Goal: Information Seeking & Learning: Learn about a topic

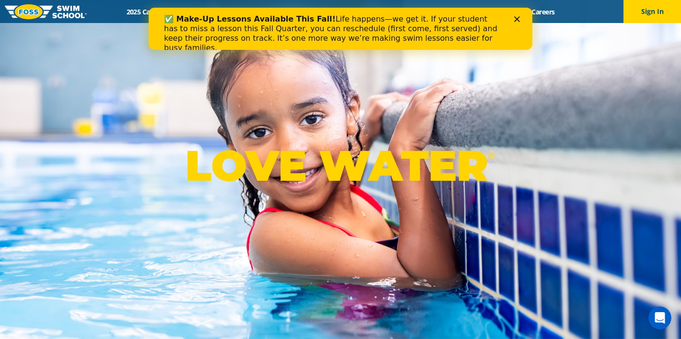
click at [520, 19] on div "Close" at bounding box center [519, 19] width 10 height 6
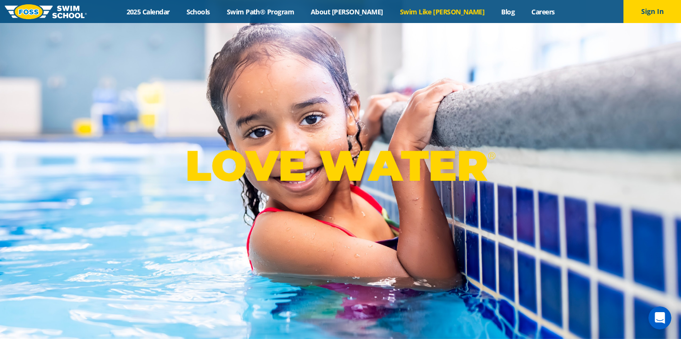
click at [410, 14] on link "Swim Like [PERSON_NAME]" at bounding box center [442, 11] width 102 height 9
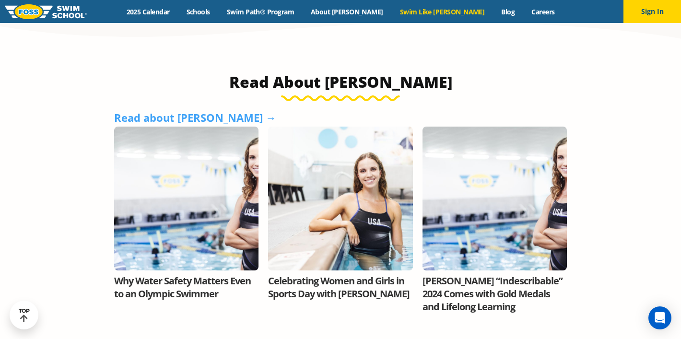
scroll to position [600, 0]
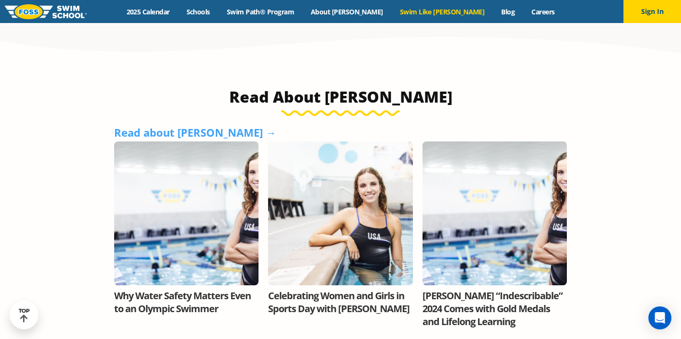
click at [158, 289] on link "Why Water Safety Matters Even to an Olympic Swimmer" at bounding box center [182, 302] width 137 height 26
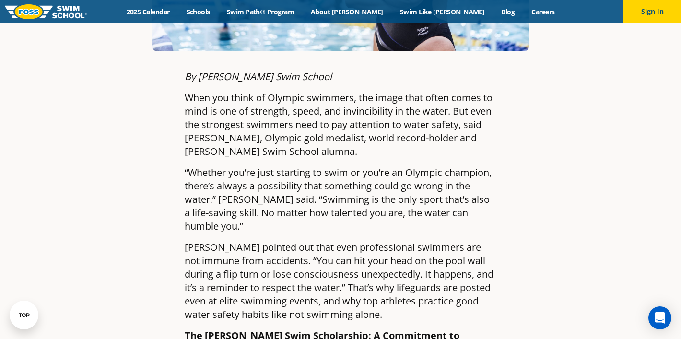
scroll to position [368, 0]
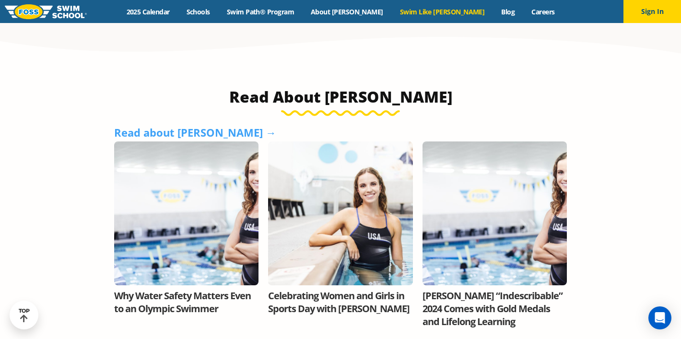
scroll to position [601, 0]
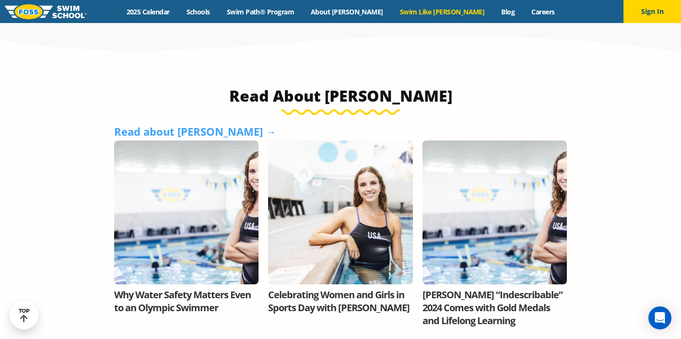
click at [339, 288] on link "Celebrating Women and Girls in Sports Day with Olympian Regan Smith" at bounding box center [338, 301] width 141 height 26
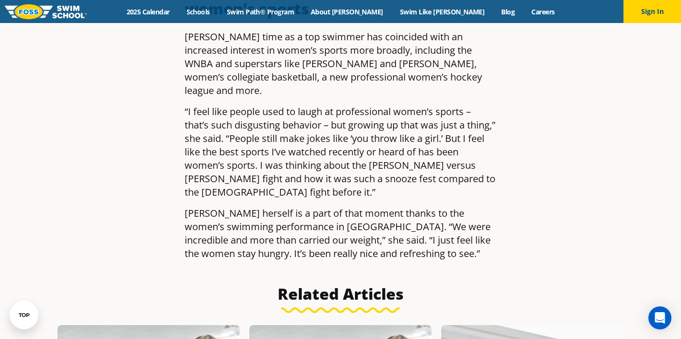
scroll to position [1457, 0]
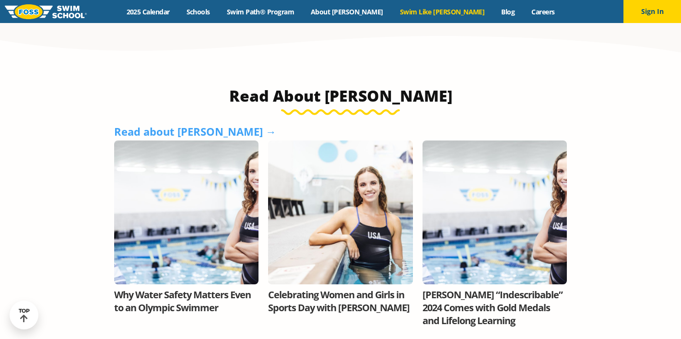
click at [455, 288] on link "Regan’s “Indescribable” 2024 Comes with Gold Medals and Lifelong Learning" at bounding box center [492, 307] width 140 height 39
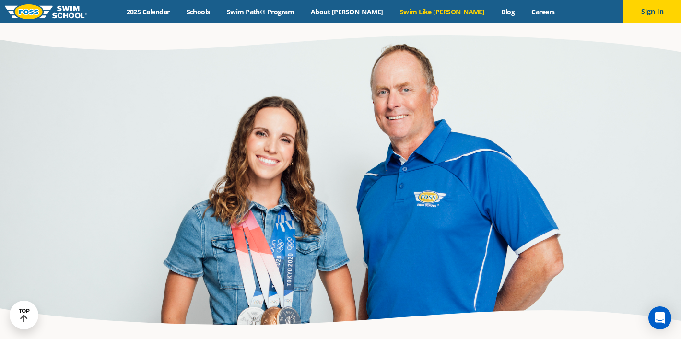
scroll to position [961, 0]
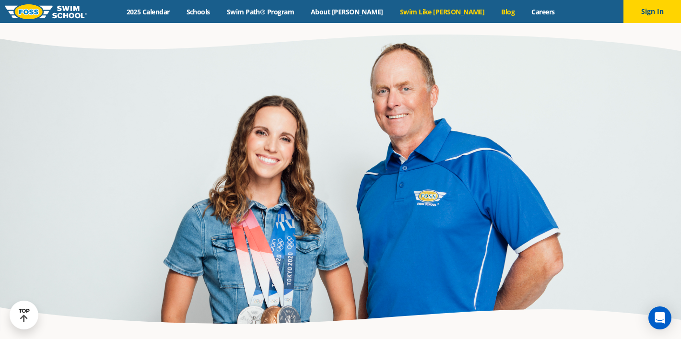
click at [493, 12] on link "Blog" at bounding box center [508, 11] width 30 height 9
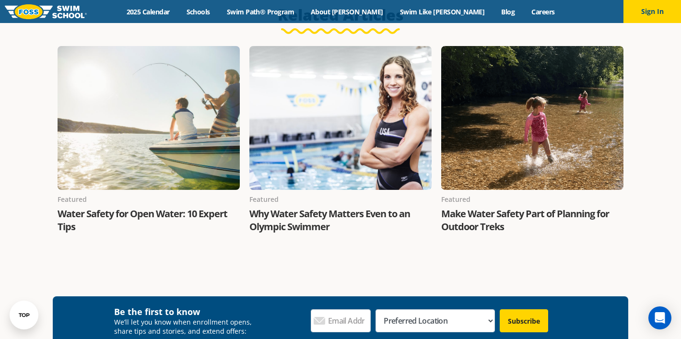
scroll to position [1825, 0]
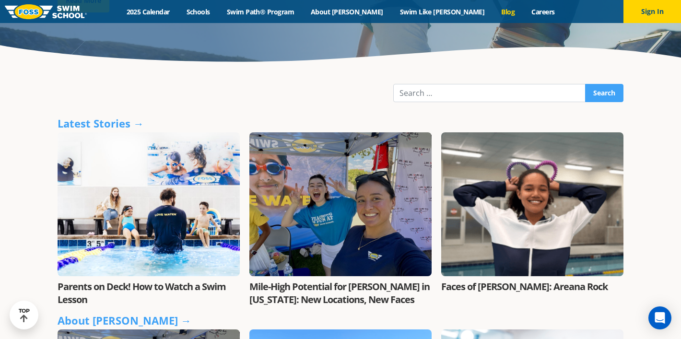
scroll to position [156, 0]
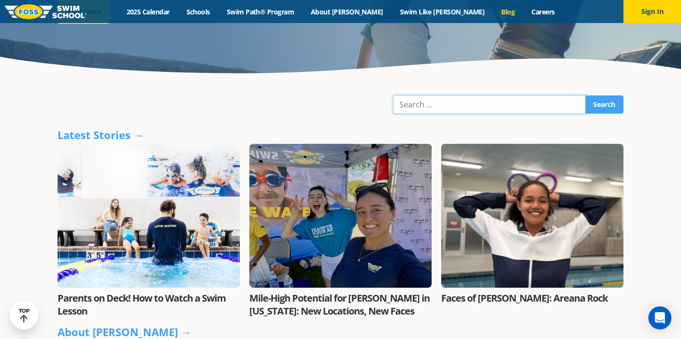
click at [461, 109] on input "Search" at bounding box center [489, 104] width 192 height 18
type input "regan"
click at [585, 95] on input "Search" at bounding box center [604, 104] width 38 height 18
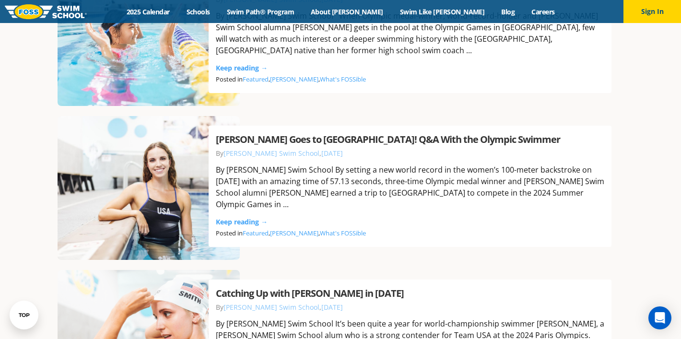
scroll to position [631, 0]
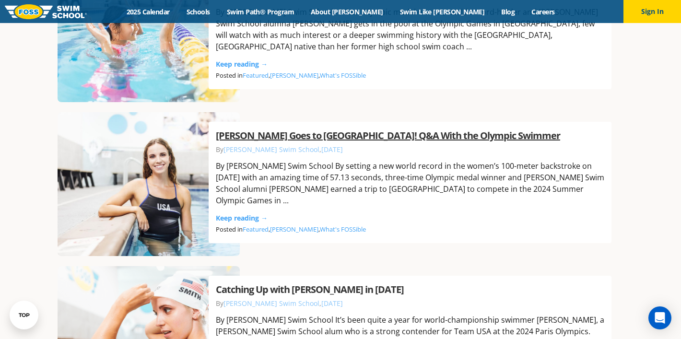
click at [270, 142] on link "Regan Smith Goes to Paris! Q&A With the Olympic Swimmer" at bounding box center [388, 135] width 344 height 13
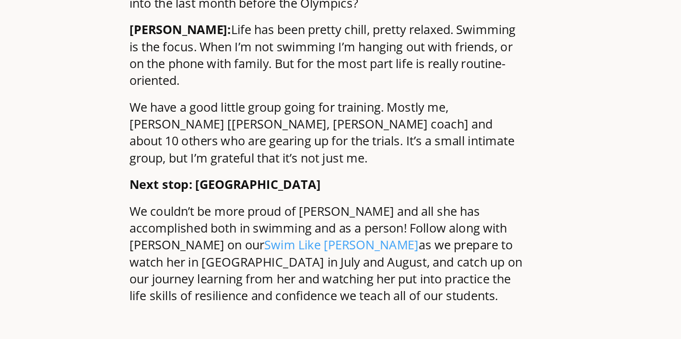
scroll to position [1269, 0]
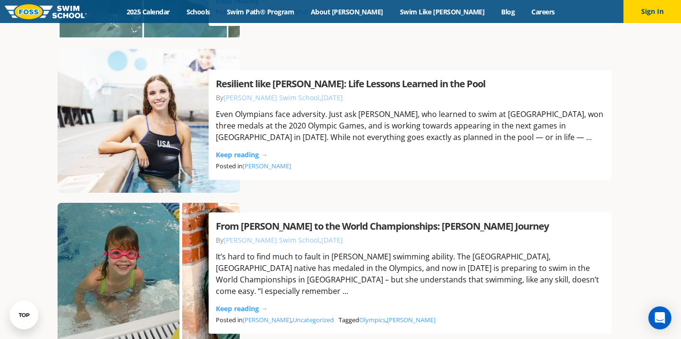
scroll to position [1157, 0]
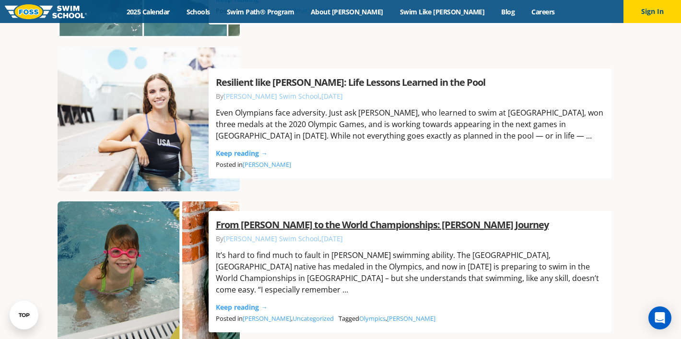
click at [249, 231] on link "From FOSS to the World Championships: Regan Smith’s Journey" at bounding box center [382, 224] width 333 height 13
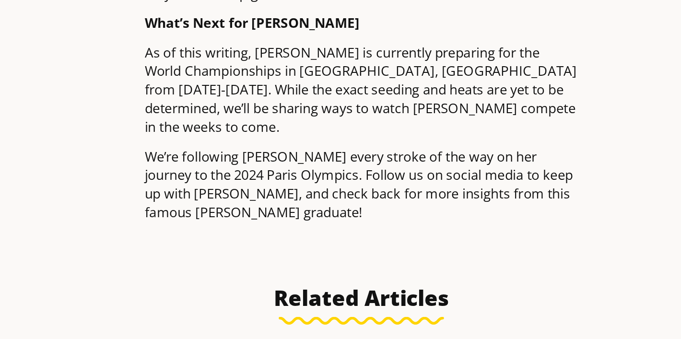
scroll to position [1401, 0]
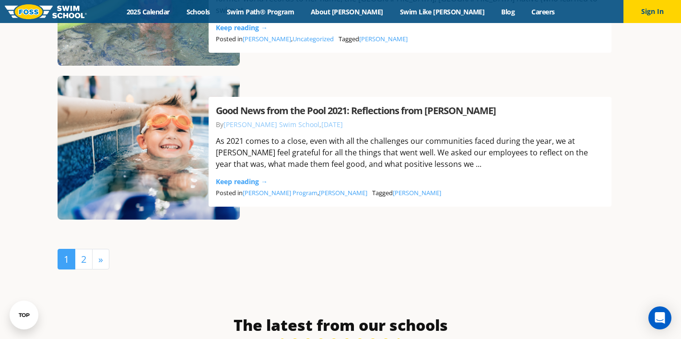
scroll to position [2325, 0]
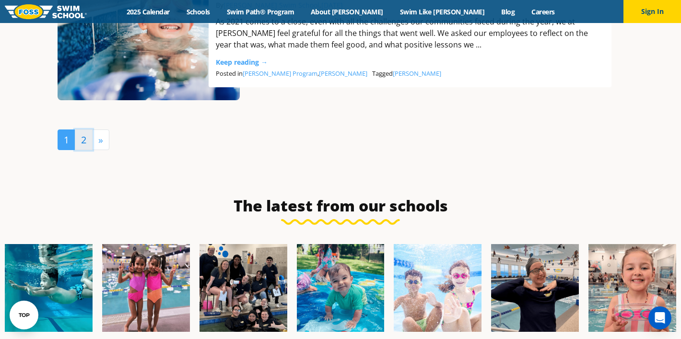
click at [83, 134] on link "2" at bounding box center [84, 139] width 18 height 21
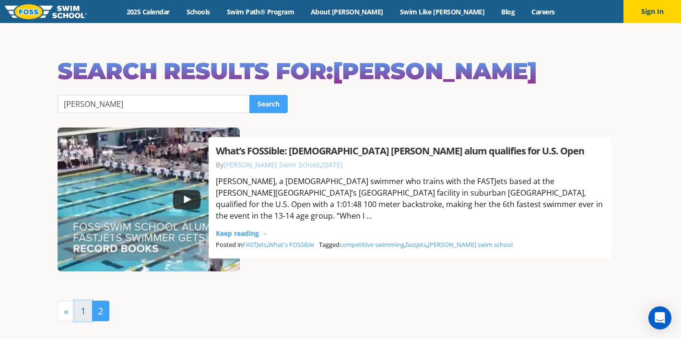
click at [81, 308] on link "1" at bounding box center [83, 310] width 18 height 21
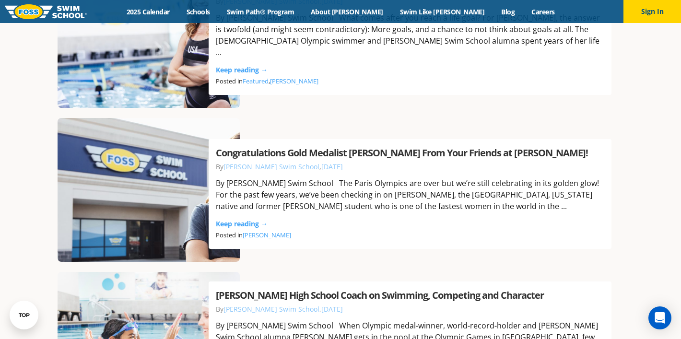
scroll to position [318, 0]
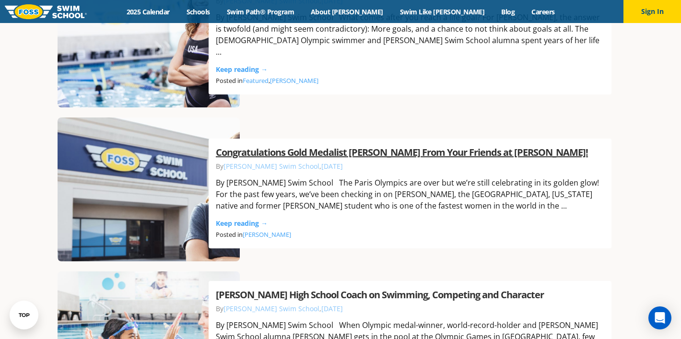
click at [303, 151] on link "Congratulations Gold Medalist Regan Smith From Your Friends at FOSS!" at bounding box center [402, 152] width 372 height 13
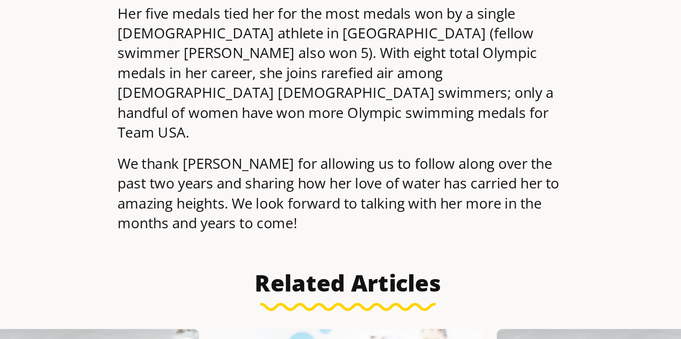
scroll to position [713, 0]
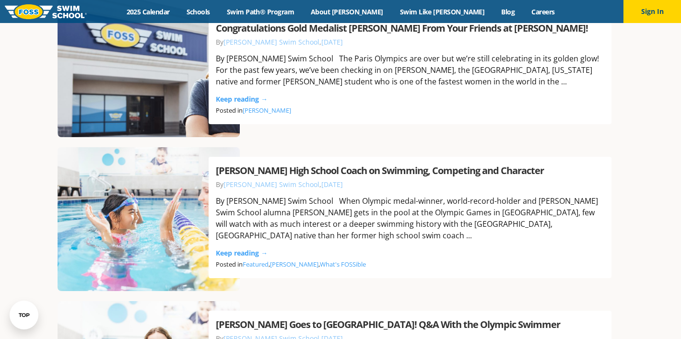
scroll to position [443, 0]
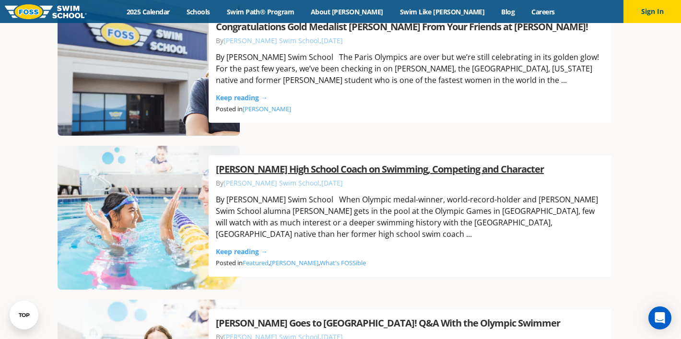
click at [253, 175] on link "Regan Smith’s High School Coach on Swimming, Competing and Character" at bounding box center [380, 168] width 328 height 13
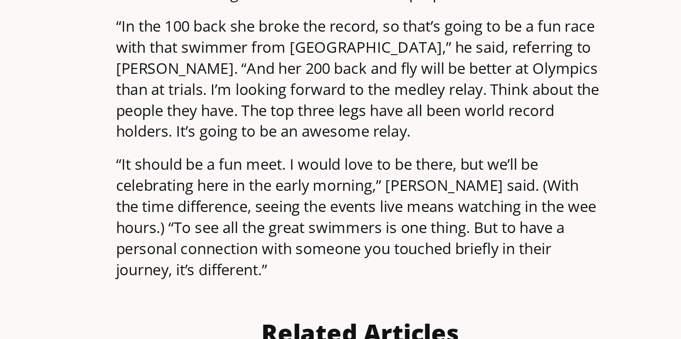
scroll to position [1444, 0]
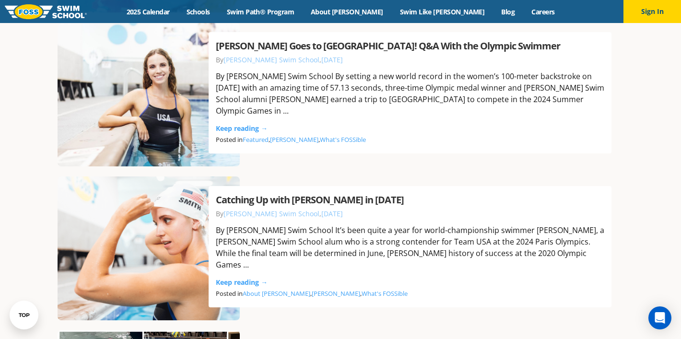
scroll to position [724, 0]
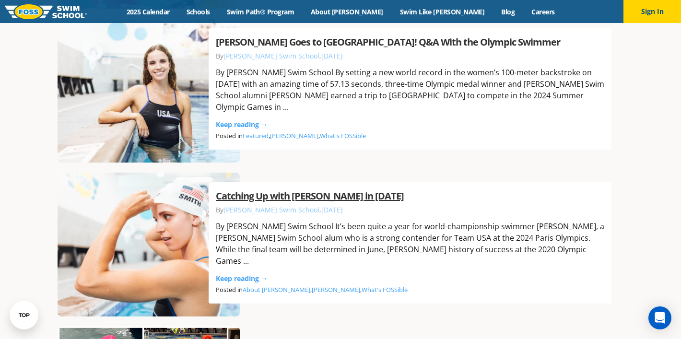
click at [294, 202] on link "Catching Up with Regan Smith in 2024" at bounding box center [310, 195] width 188 height 13
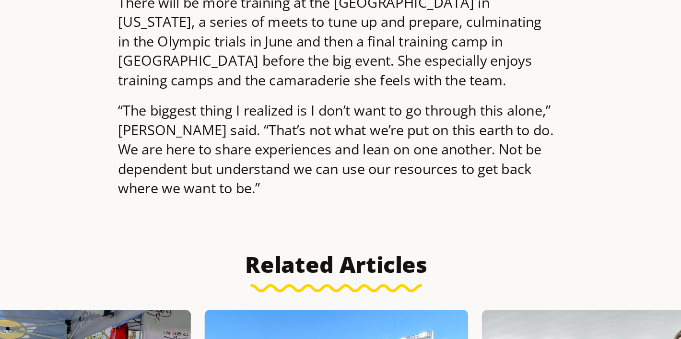
scroll to position [1593, 0]
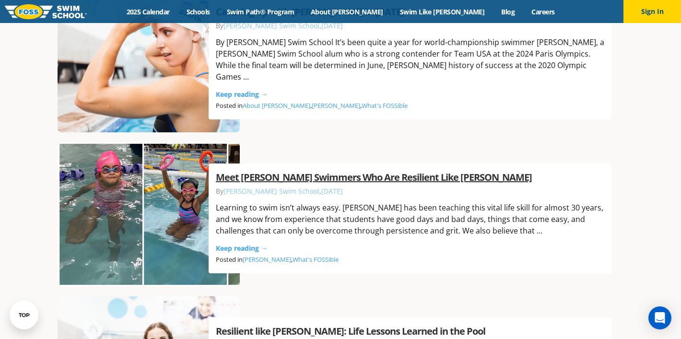
click at [267, 179] on link "Meet [PERSON_NAME] Swimmers Who Are Resilient Like [PERSON_NAME]" at bounding box center [374, 177] width 316 height 13
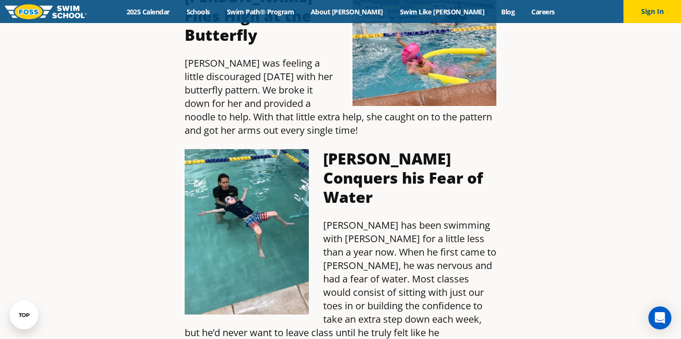
scroll to position [985, 0]
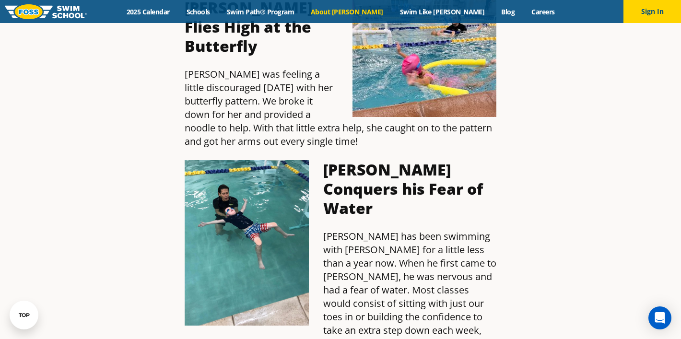
click at [351, 12] on link "About [PERSON_NAME]" at bounding box center [346, 11] width 89 height 9
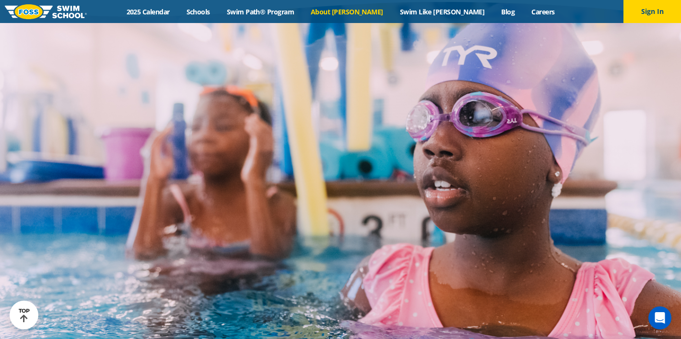
scroll to position [1594, 0]
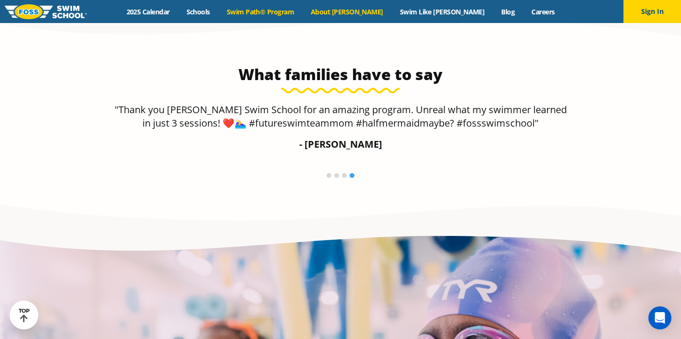
click at [295, 10] on link "Swim Path® Program" at bounding box center [260, 11] width 84 height 9
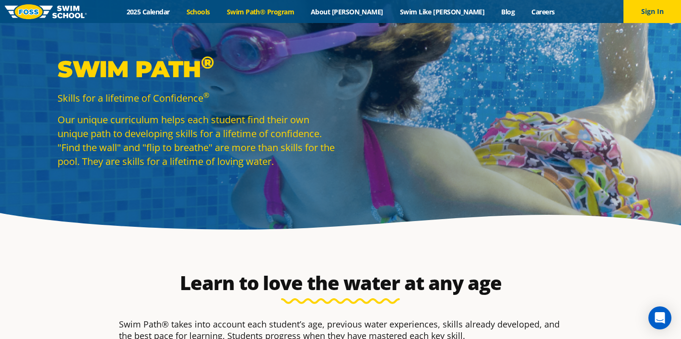
click at [218, 14] on link "Schools" at bounding box center [198, 11] width 40 height 9
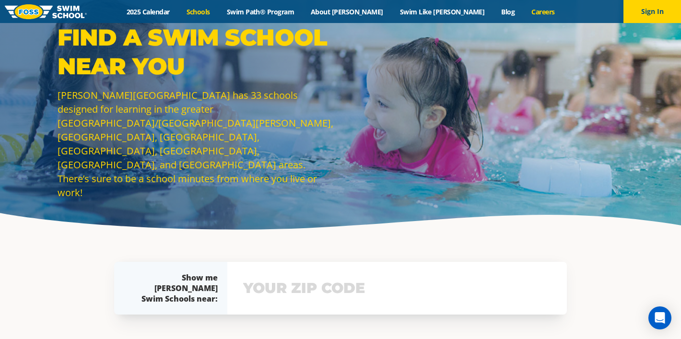
click at [523, 12] on link "Careers" at bounding box center [543, 11] width 40 height 9
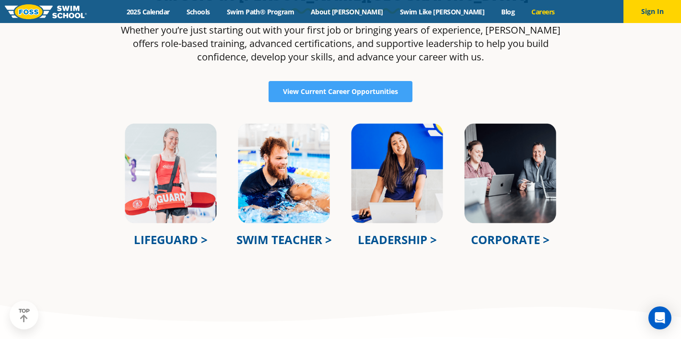
scroll to position [340, 0]
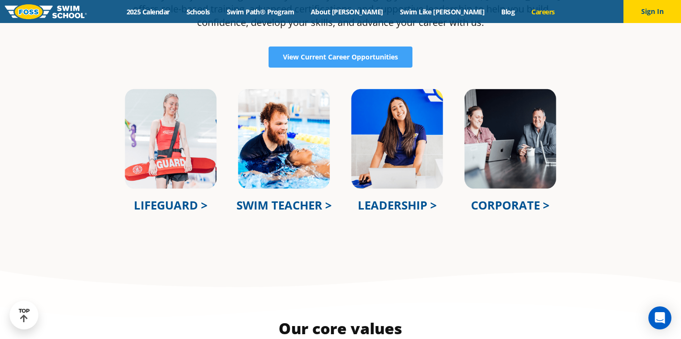
click at [286, 200] on link "SWIM TEACHER >" at bounding box center [283, 205] width 95 height 16
